Goal: Task Accomplishment & Management: Complete application form

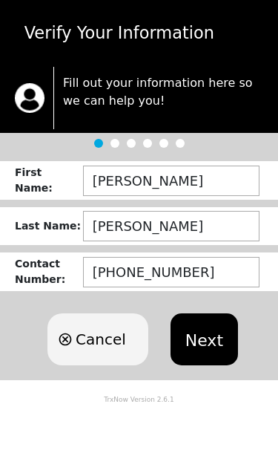
click at [203, 337] on button "Next" at bounding box center [205, 339] width 68 height 52
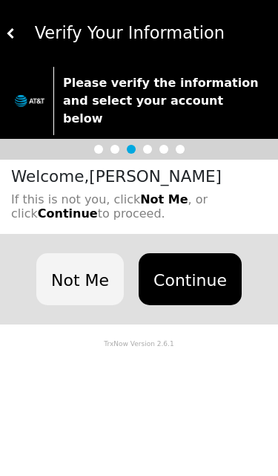
click at [208, 262] on button "Continue" at bounding box center [190, 279] width 103 height 52
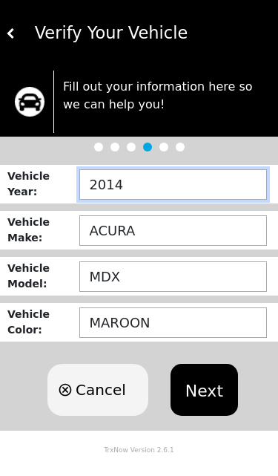
click at [152, 180] on input "2014" at bounding box center [173, 184] width 188 height 30
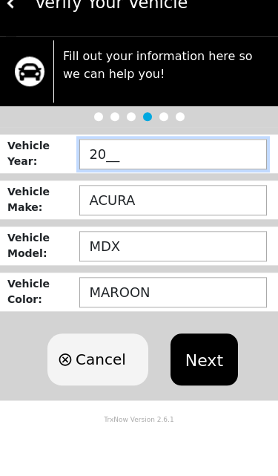
type input "2___"
type input "2009"
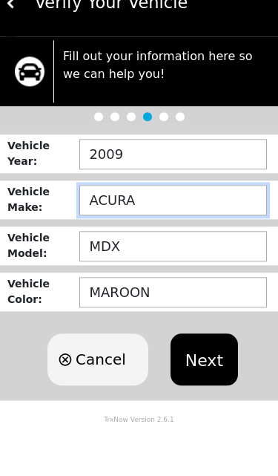
click at [142, 215] on input "ACURA" at bounding box center [173, 230] width 188 height 30
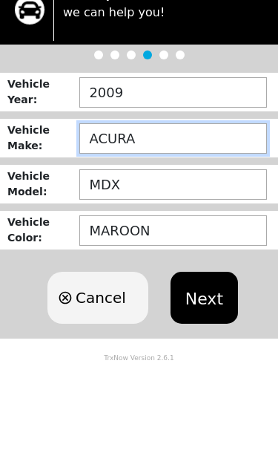
click at [201, 364] on button "Next" at bounding box center [205, 390] width 68 height 52
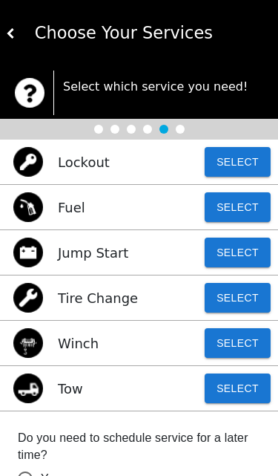
click at [13, 24] on button at bounding box center [11, 33] width 10 height 67
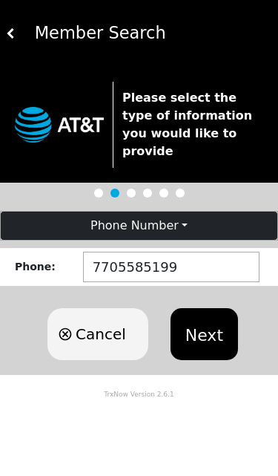
click at [209, 318] on button "Next" at bounding box center [205, 334] width 68 height 52
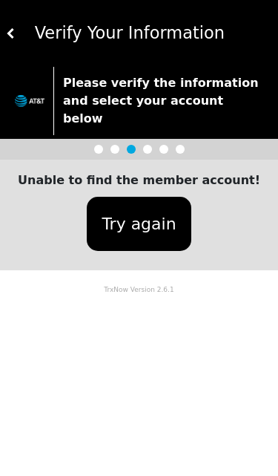
click at [11, 19] on button at bounding box center [11, 33] width 10 height 67
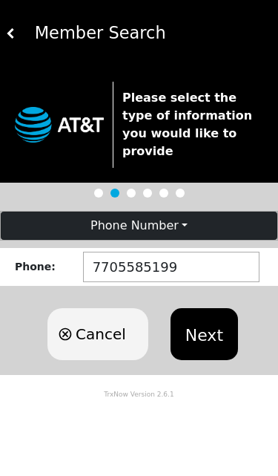
click at [13, 33] on img at bounding box center [11, 33] width 10 height 10
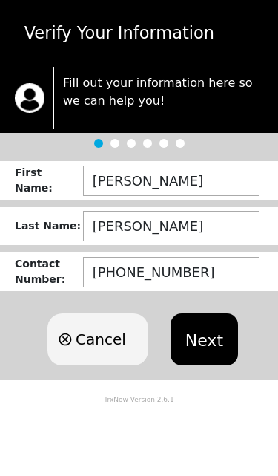
click at [209, 341] on button "Next" at bounding box center [205, 339] width 68 height 52
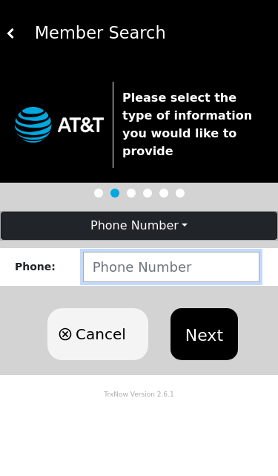
click at [215, 252] on input "number" at bounding box center [171, 267] width 177 height 30
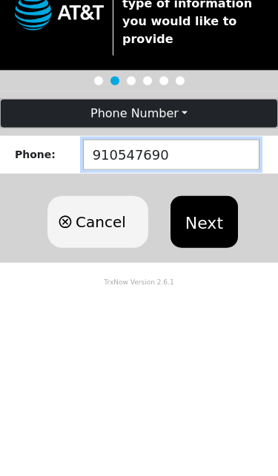
type input "9105476904"
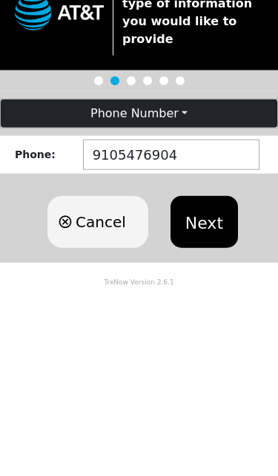
click at [211, 308] on button "Next" at bounding box center [205, 334] width 68 height 52
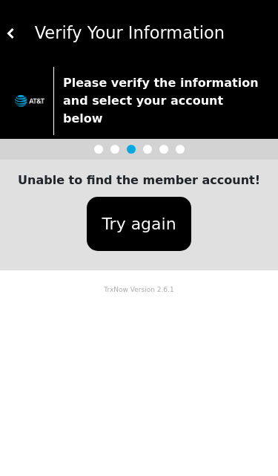
click at [114, 212] on button "Try again" at bounding box center [139, 224] width 104 height 54
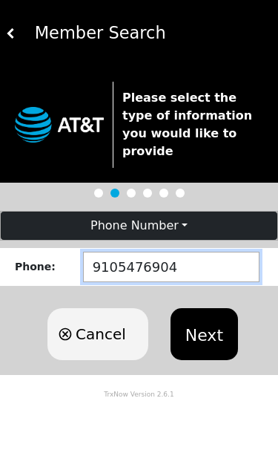
click at [209, 252] on input "9105476904" at bounding box center [171, 267] width 177 height 30
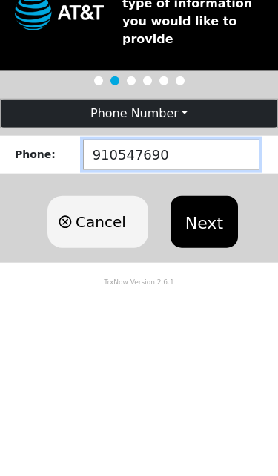
type input "9105476906"
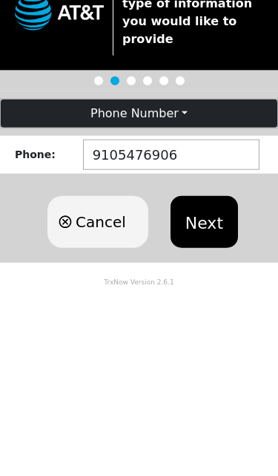
click at [211, 308] on button "Next" at bounding box center [205, 334] width 68 height 52
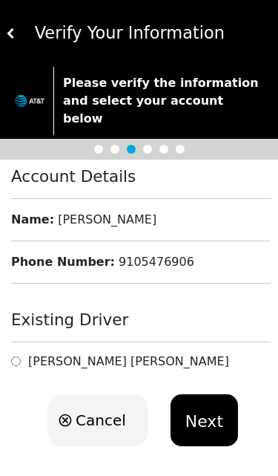
click at [215, 416] on button "Next" at bounding box center [205, 420] width 68 height 52
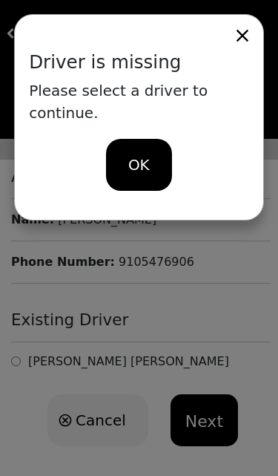
click at [135, 154] on span "OK" at bounding box center [139, 165] width 22 height 22
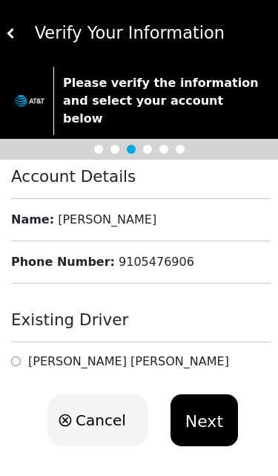
click at [20, 354] on input "radio" at bounding box center [16, 361] width 10 height 14
radio input "true"
click at [213, 396] on button "Next" at bounding box center [205, 420] width 68 height 52
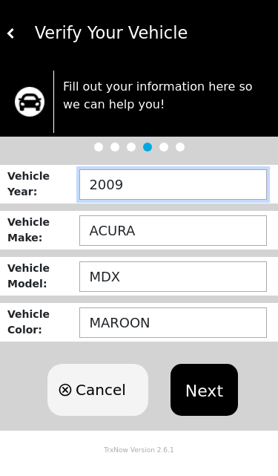
click at [146, 197] on input "2009" at bounding box center [173, 184] width 188 height 30
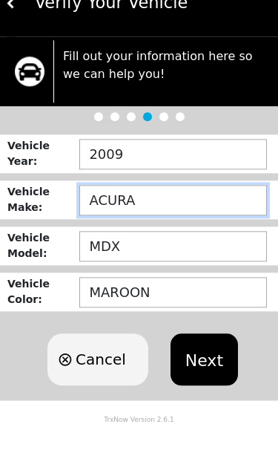
click at [157, 215] on input "ACURA" at bounding box center [173, 230] width 188 height 30
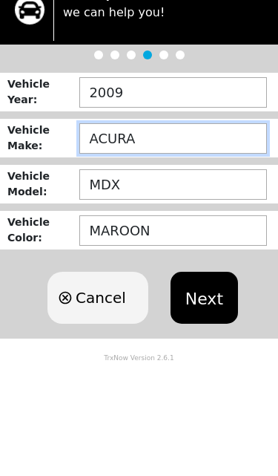
click at [201, 364] on button "Next" at bounding box center [205, 390] width 68 height 52
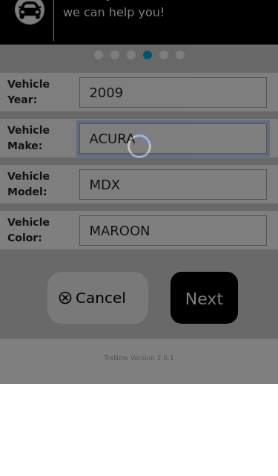
type input "ACUR"
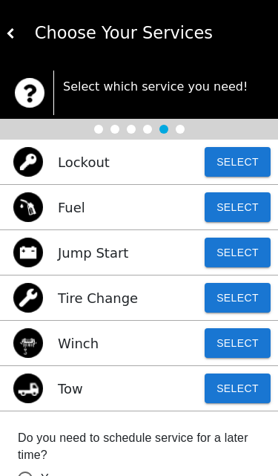
click at [14, 27] on button at bounding box center [11, 33] width 10 height 67
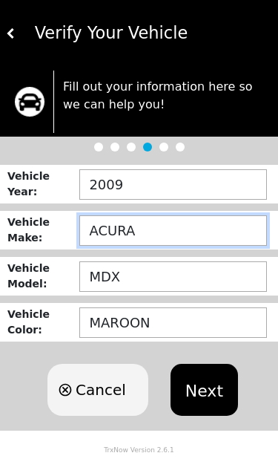
click at [143, 237] on input "ACURA" at bounding box center [173, 230] width 188 height 30
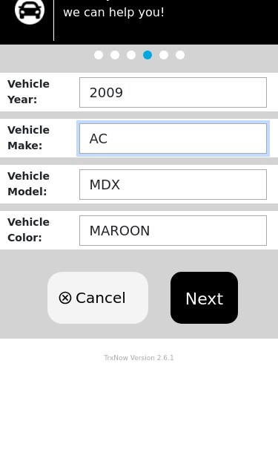
type input "A"
type input "TOYOTA"
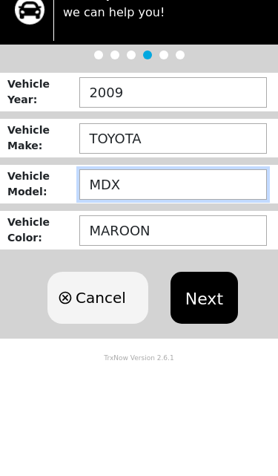
click at [140, 261] on input "MDX" at bounding box center [173, 276] width 188 height 30
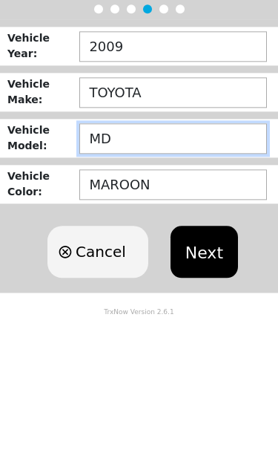
type input "M"
type input "COROLLA"
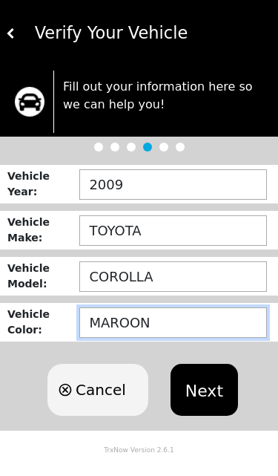
click at [200, 324] on input "MAROON" at bounding box center [173, 322] width 188 height 30
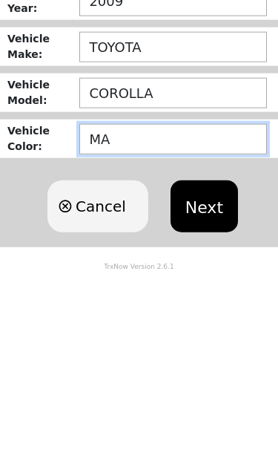
type input "M"
type input "GOLD"
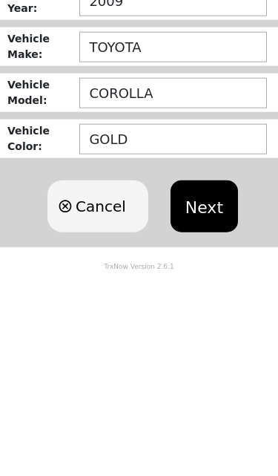
click at [198, 364] on button "Next" at bounding box center [205, 390] width 68 height 52
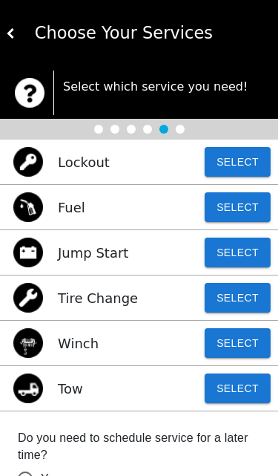
click at [246, 297] on button "Select" at bounding box center [238, 298] width 66 height 30
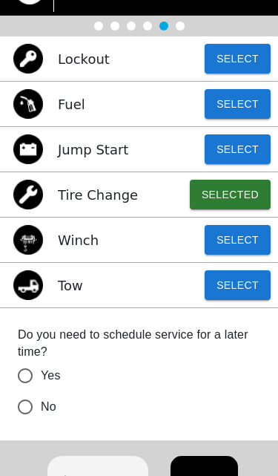
scroll to position [110, 0]
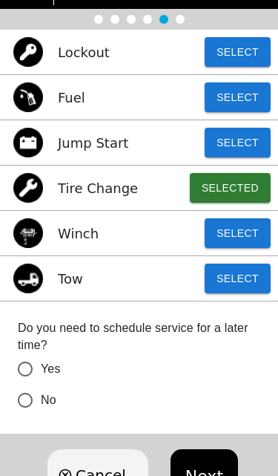
click at [26, 402] on input "No" at bounding box center [25, 399] width 31 height 31
radio input "false"
click at [200, 475] on button "Next" at bounding box center [205, 475] width 68 height 52
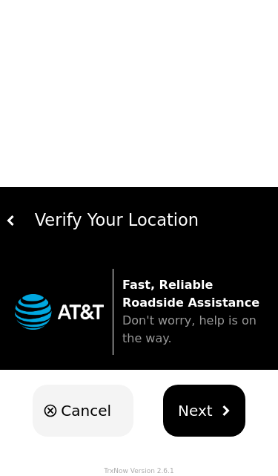
scroll to position [0, 0]
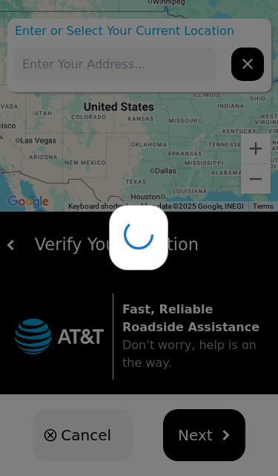
type input "[STREET_ADDRESS][PERSON_NAME]"
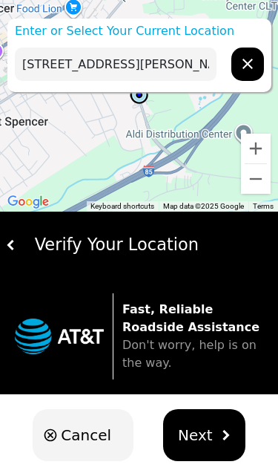
click at [204, 445] on span "Next" at bounding box center [195, 435] width 35 height 22
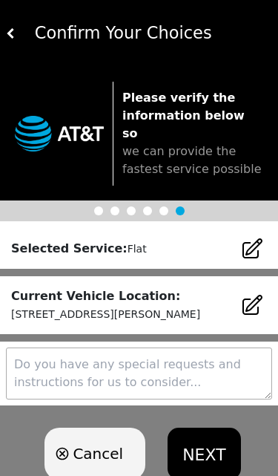
click at [208, 441] on button "NEXT" at bounding box center [204, 454] width 73 height 52
